Goal: Navigation & Orientation: Find specific page/section

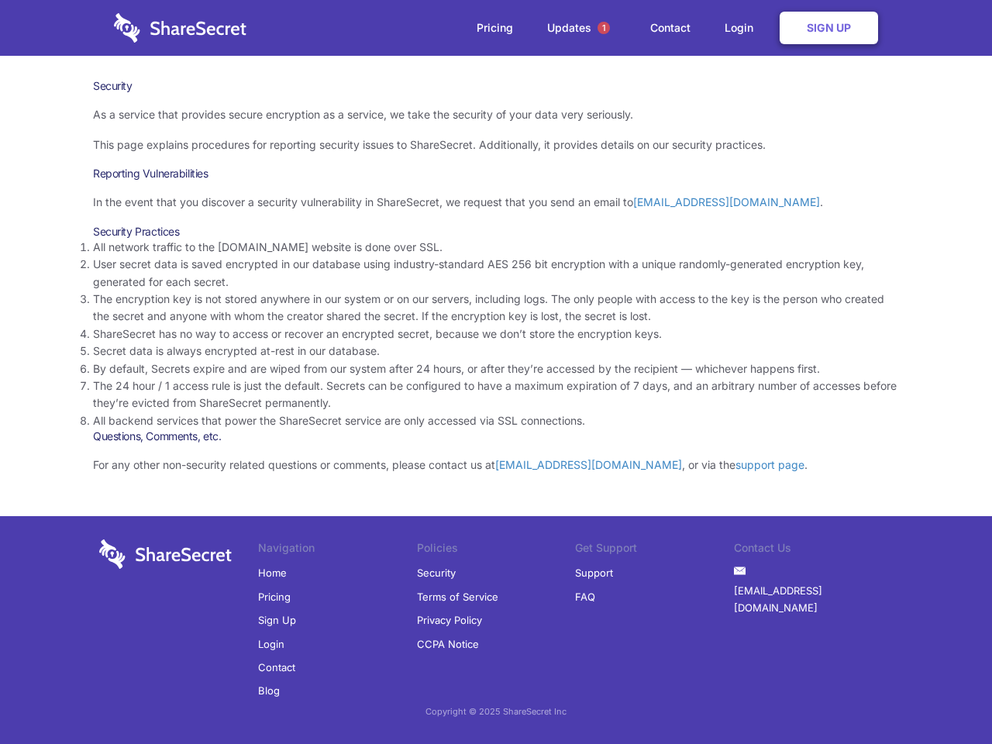
click at [496, 372] on li "By default, Secrets expire and are wiped from our system after 24 hours, or aft…" at bounding box center [496, 369] width 806 height 17
click at [604, 28] on span "1" at bounding box center [604, 28] width 12 height 12
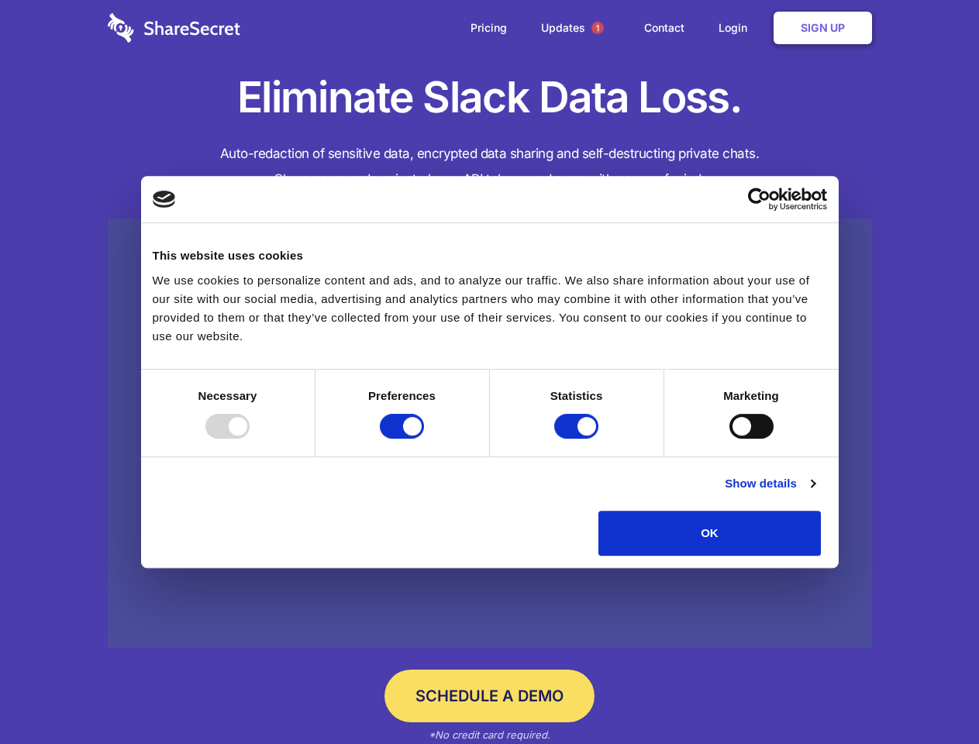
click at [250, 439] on div at bounding box center [227, 426] width 44 height 25
click at [424, 439] on input "Preferences" at bounding box center [402, 426] width 44 height 25
checkbox input "false"
click at [578, 439] on input "Statistics" at bounding box center [576, 426] width 44 height 25
checkbox input "false"
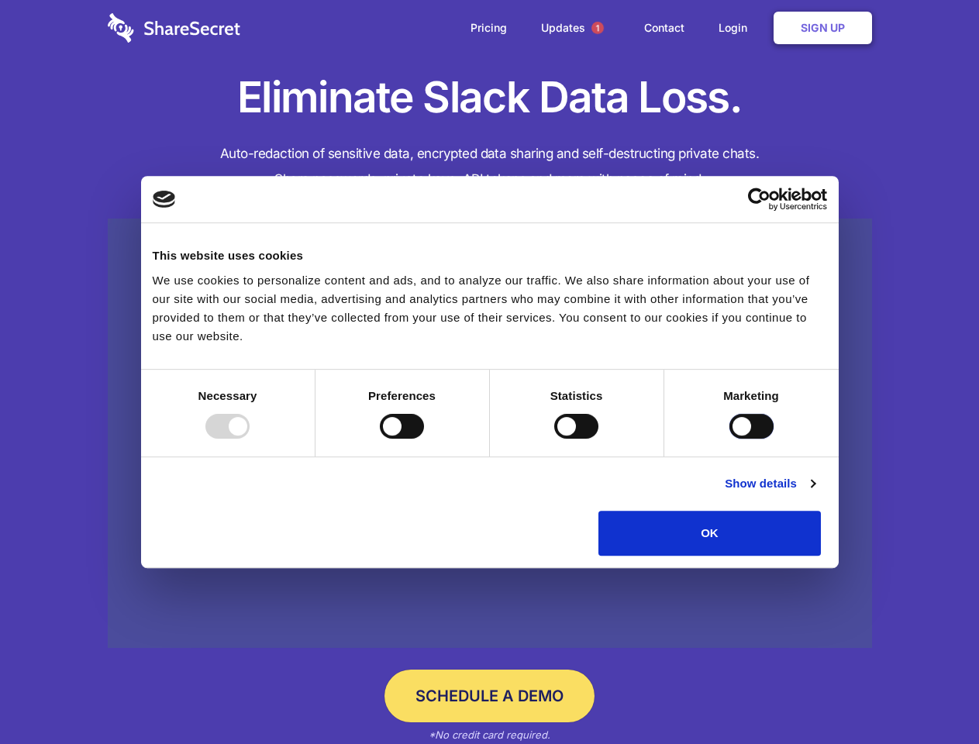
click at [730, 439] on input "Marketing" at bounding box center [752, 426] width 44 height 25
checkbox input "true"
click at [815, 493] on link "Show details" at bounding box center [770, 484] width 90 height 19
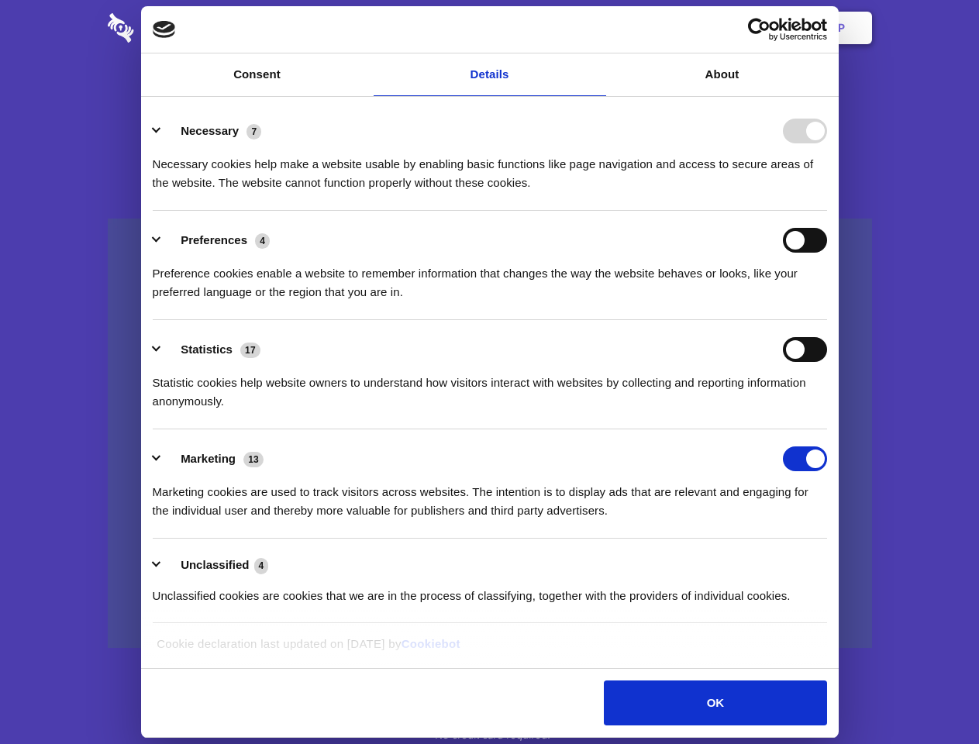
click at [827, 302] on div "Preferences 4 Preference cookies enable a website to remember information that …" at bounding box center [490, 265] width 675 height 74
click at [597, 28] on span "1" at bounding box center [598, 28] width 12 height 12
